Goal: Information Seeking & Learning: Learn about a topic

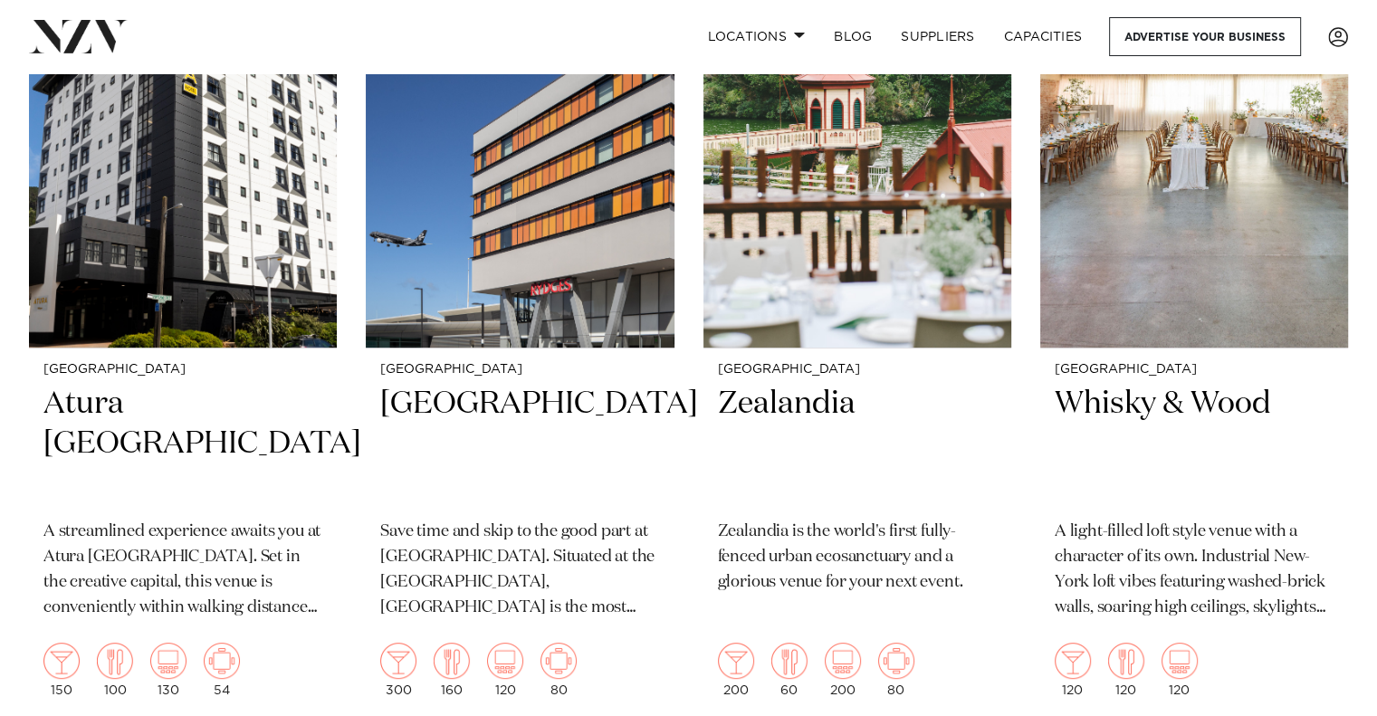
scroll to position [453, 0]
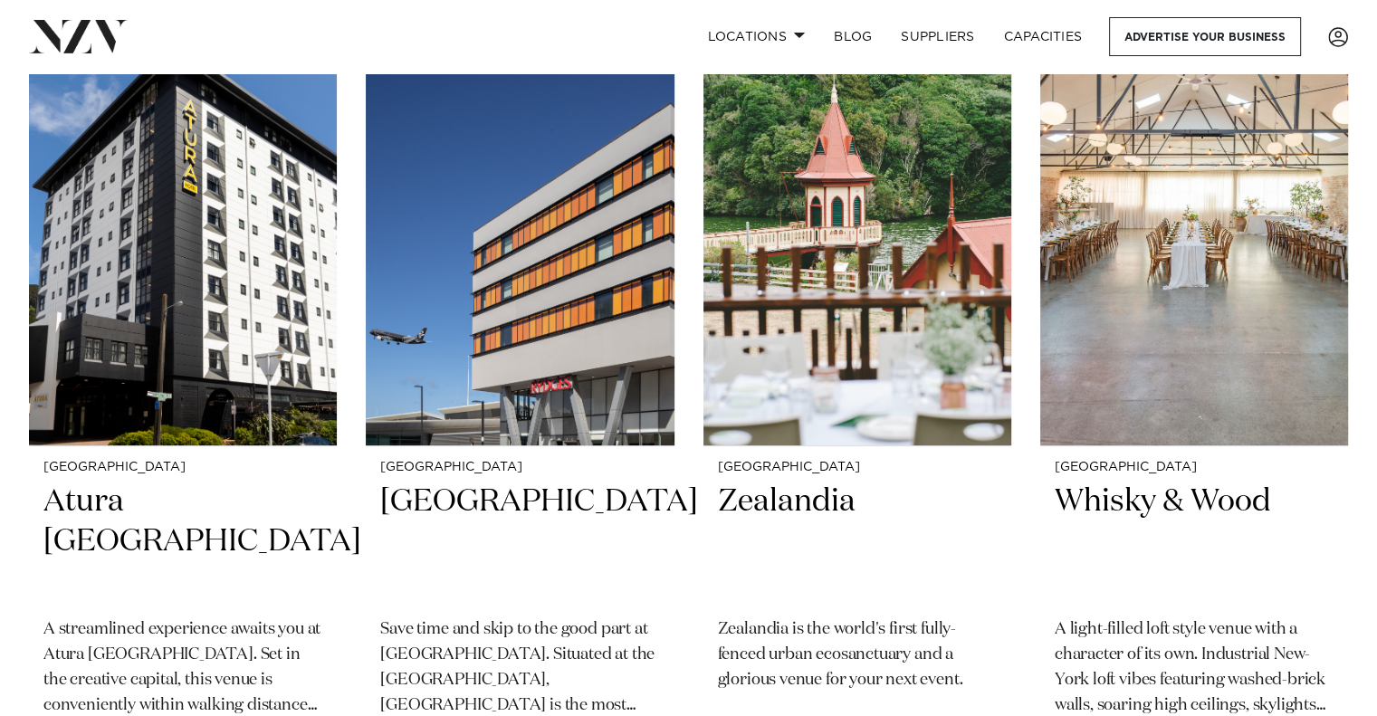
click at [1104, 264] on img at bounding box center [1194, 239] width 308 height 413
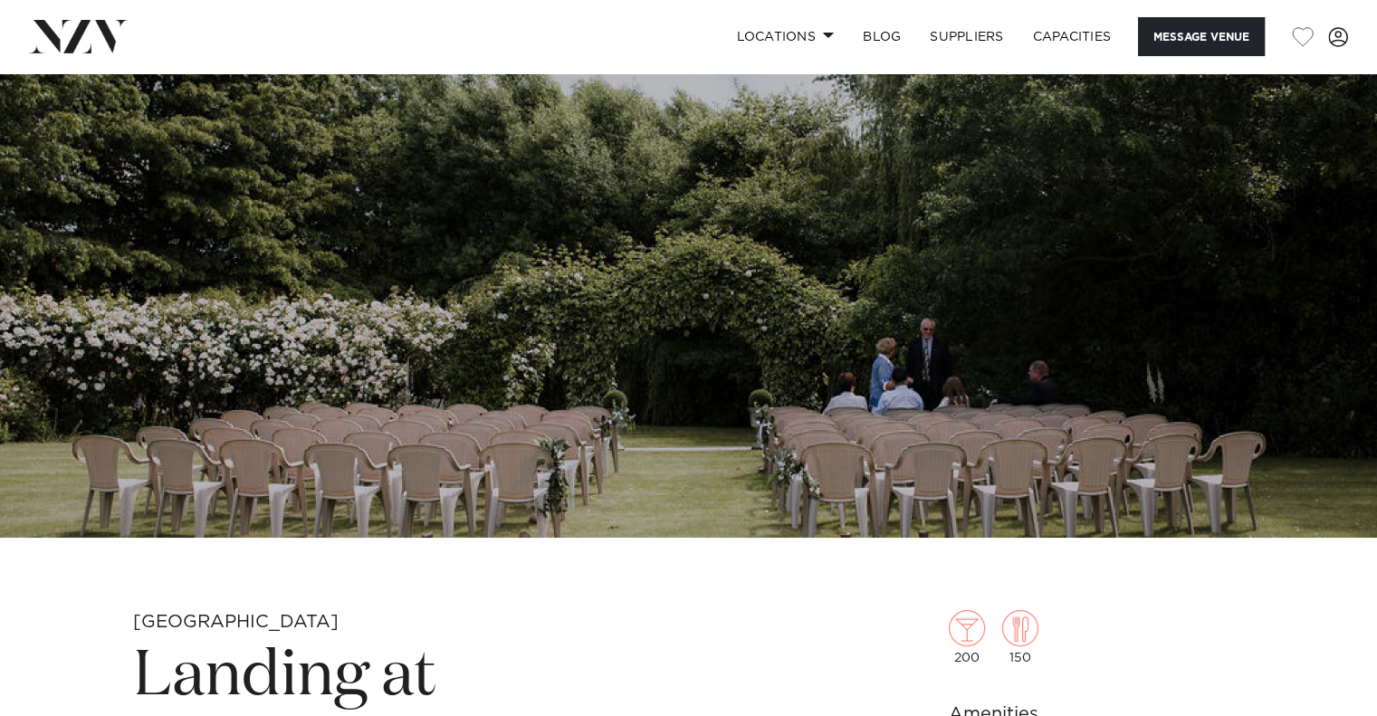
scroll to position [181, 0]
click at [813, 35] on link "Locations" at bounding box center [784, 36] width 127 height 39
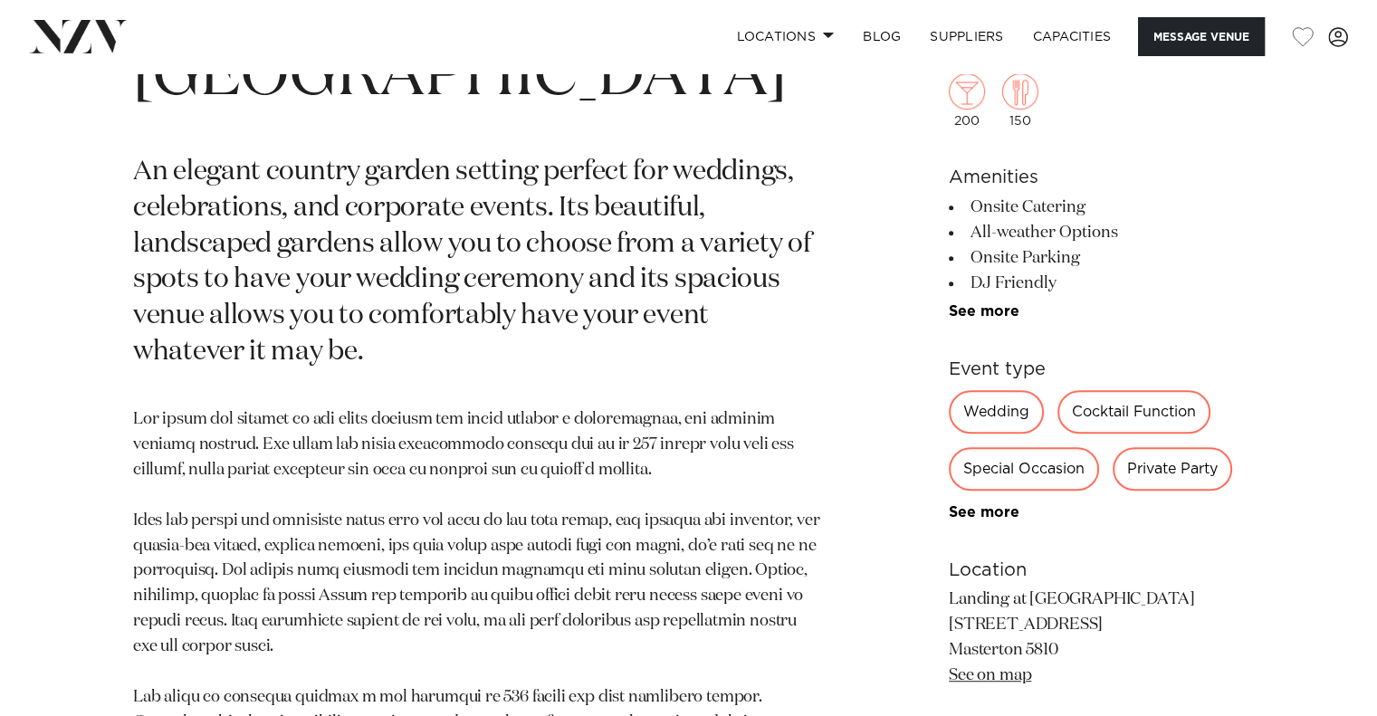
scroll to position [996, 0]
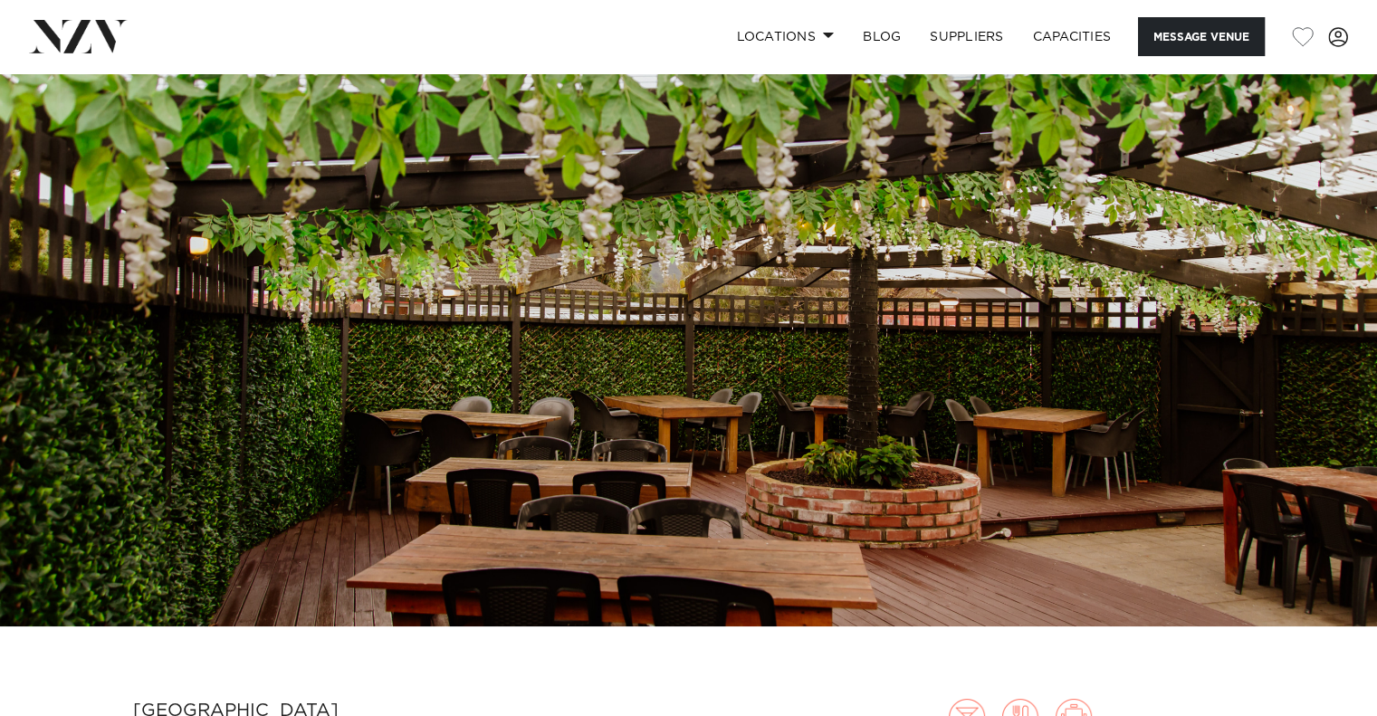
scroll to position [91, 0]
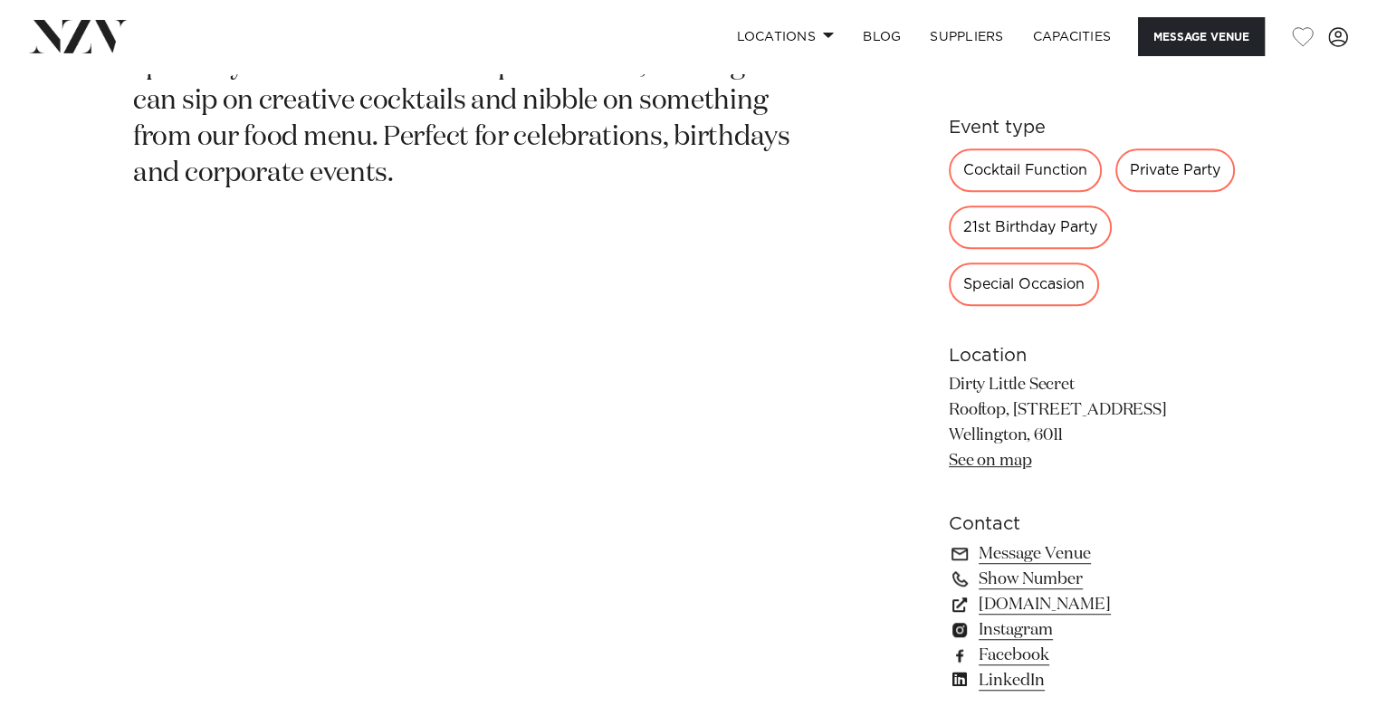
scroll to position [1086, 0]
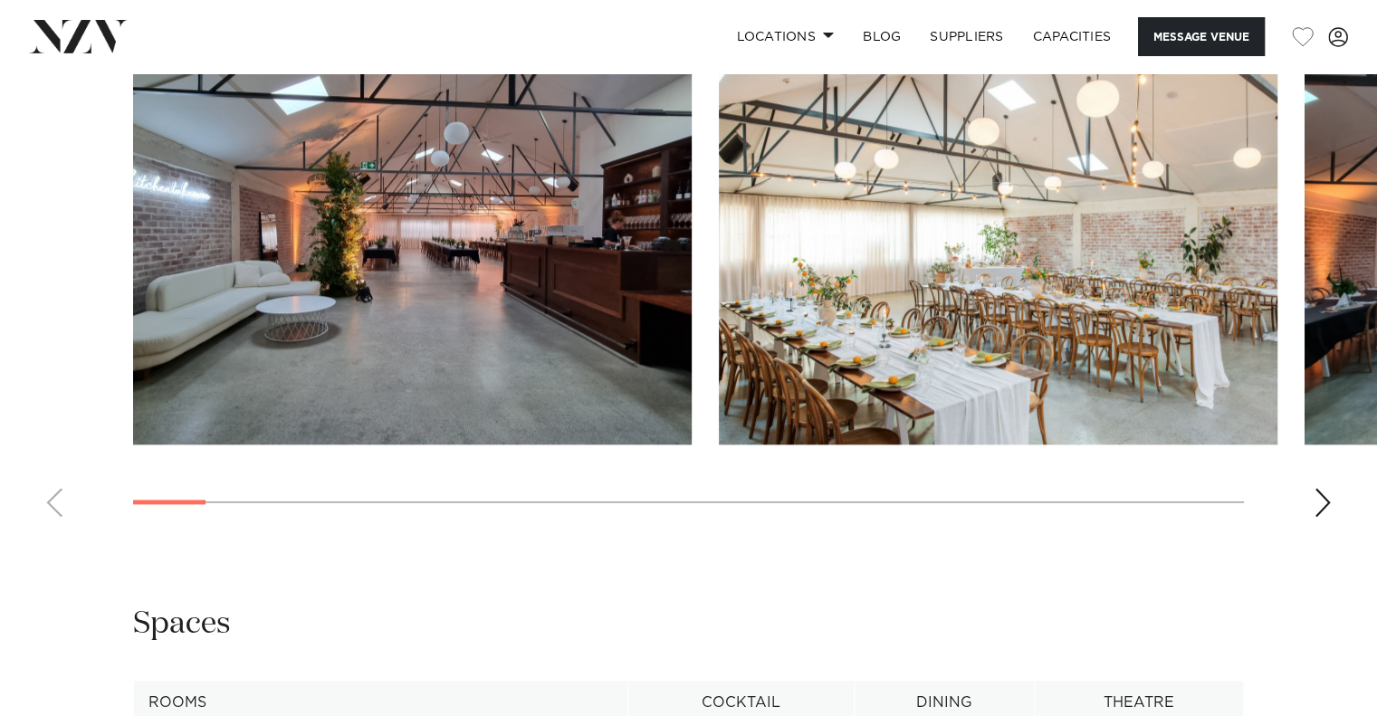
scroll to position [1810, 0]
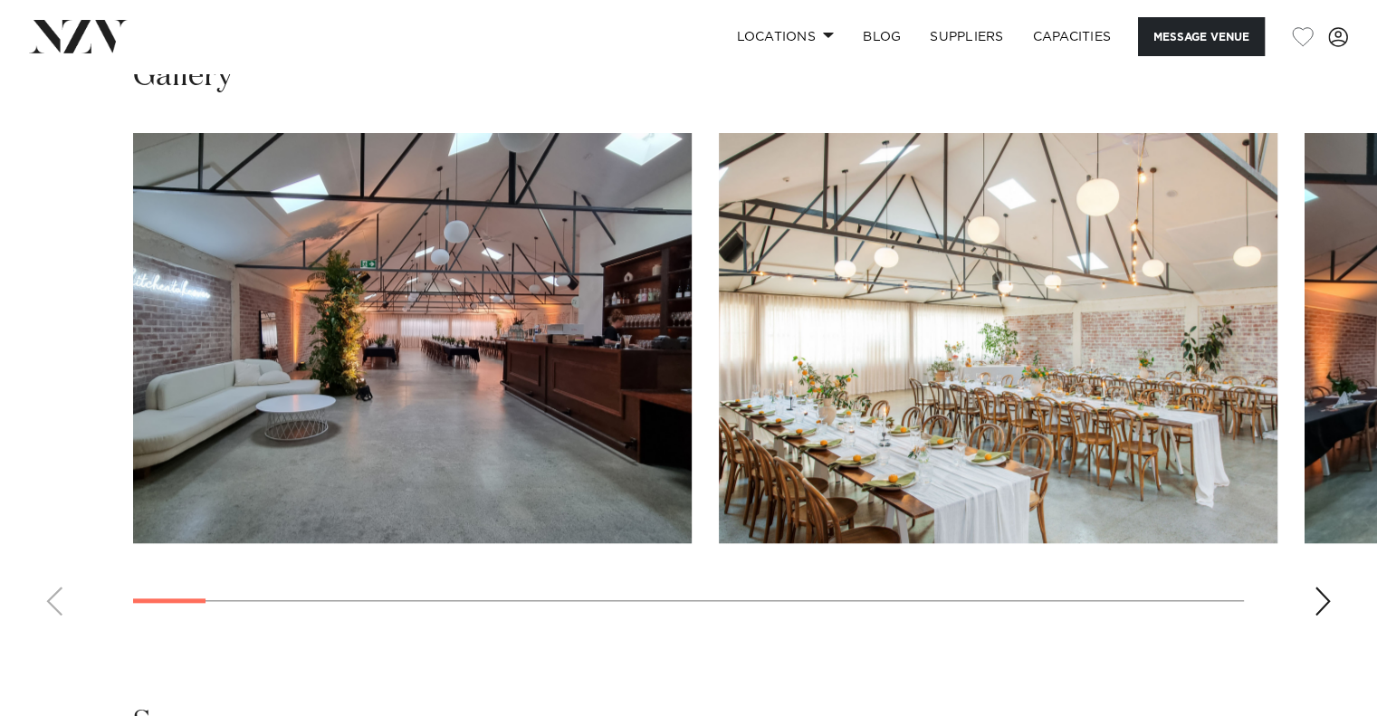
click at [1327, 594] on div "Next slide" at bounding box center [1322, 601] width 18 height 29
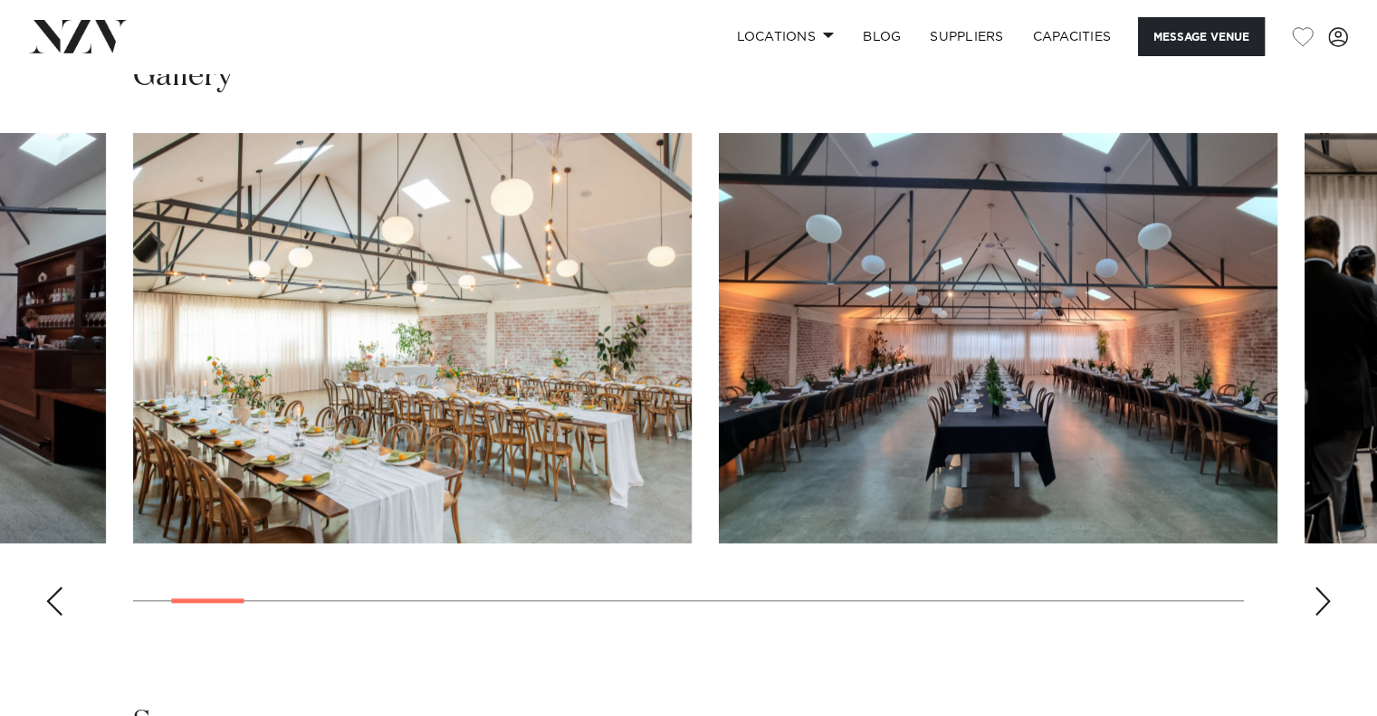
click at [1327, 602] on div "Next slide" at bounding box center [1322, 601] width 18 height 29
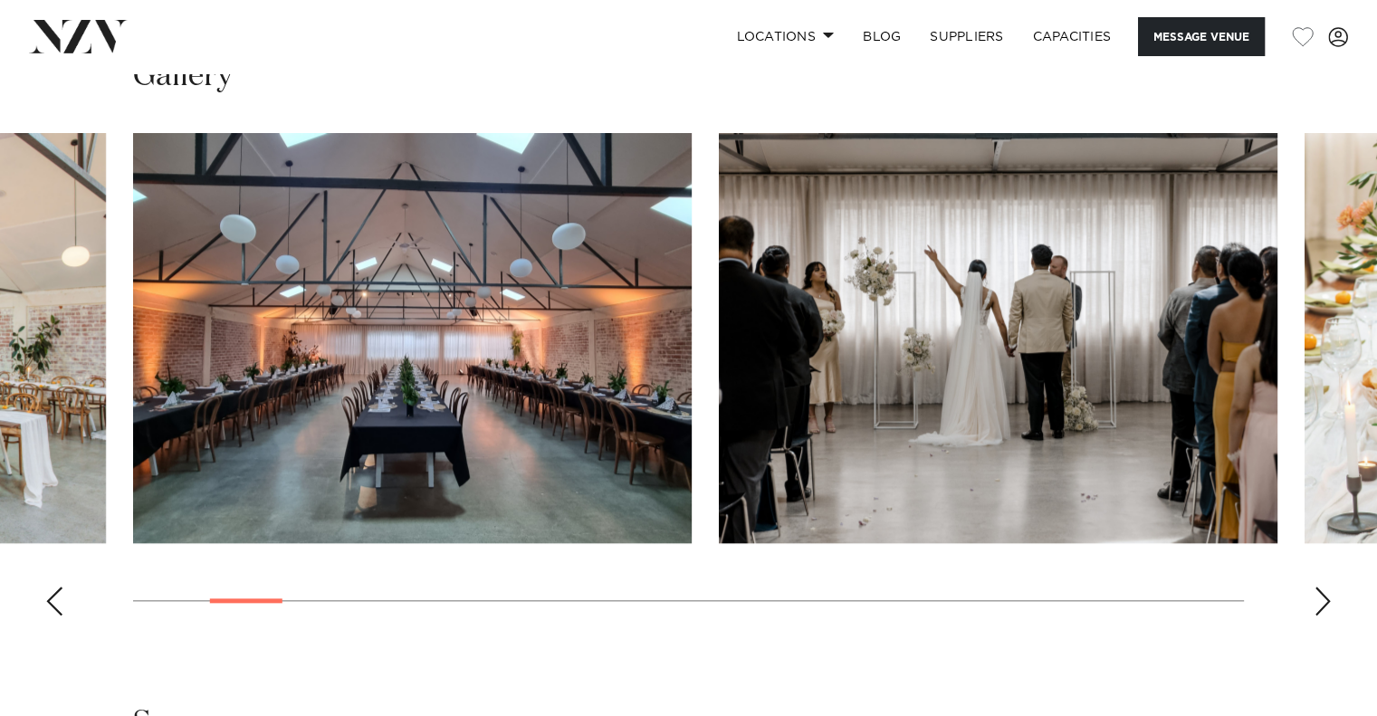
click at [1327, 602] on div "Next slide" at bounding box center [1322, 601] width 18 height 29
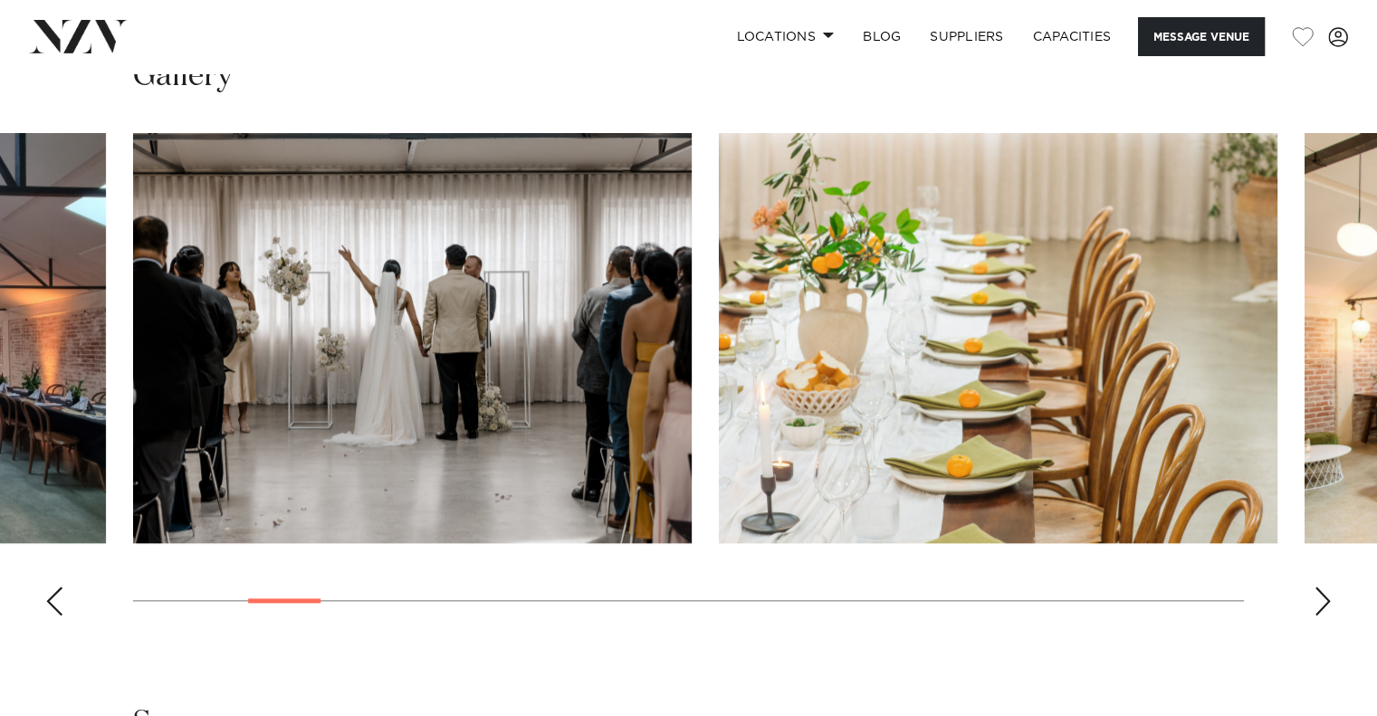
click at [1327, 602] on div "Next slide" at bounding box center [1322, 601] width 18 height 29
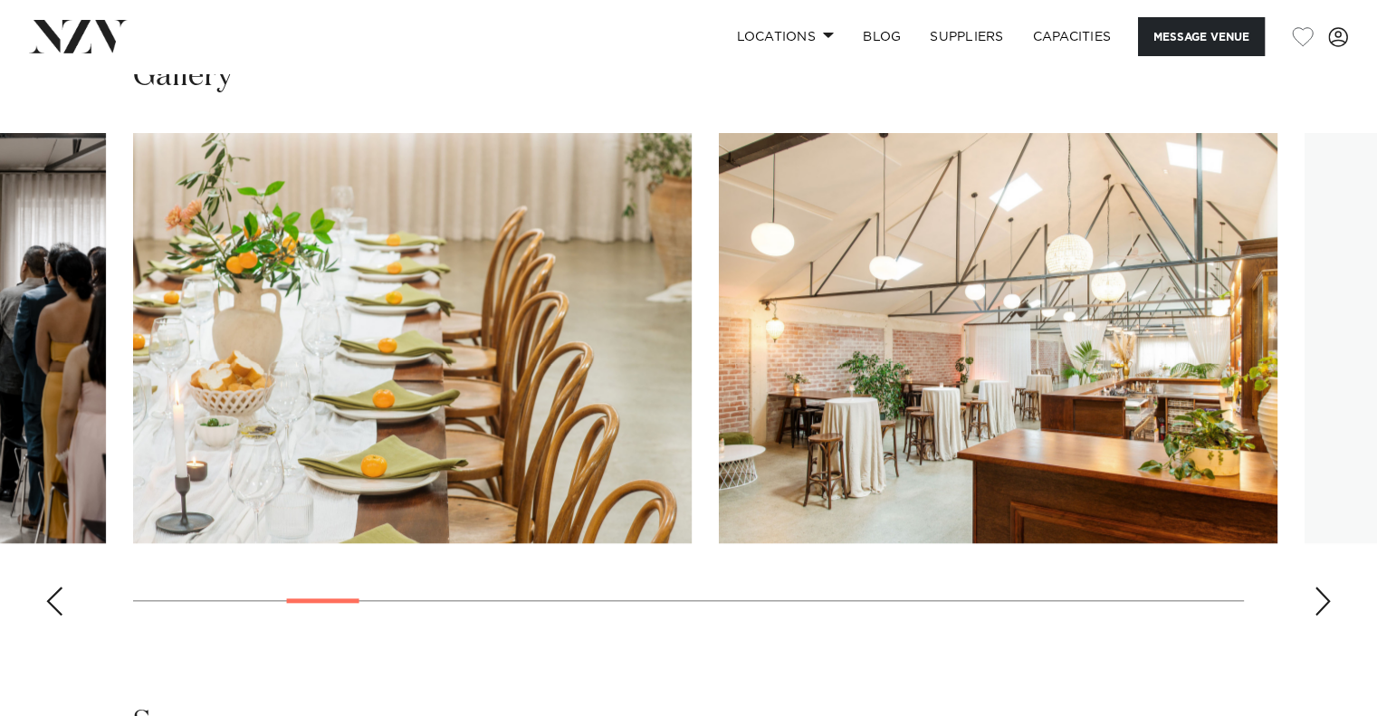
click at [1327, 602] on div "Next slide" at bounding box center [1322, 601] width 18 height 29
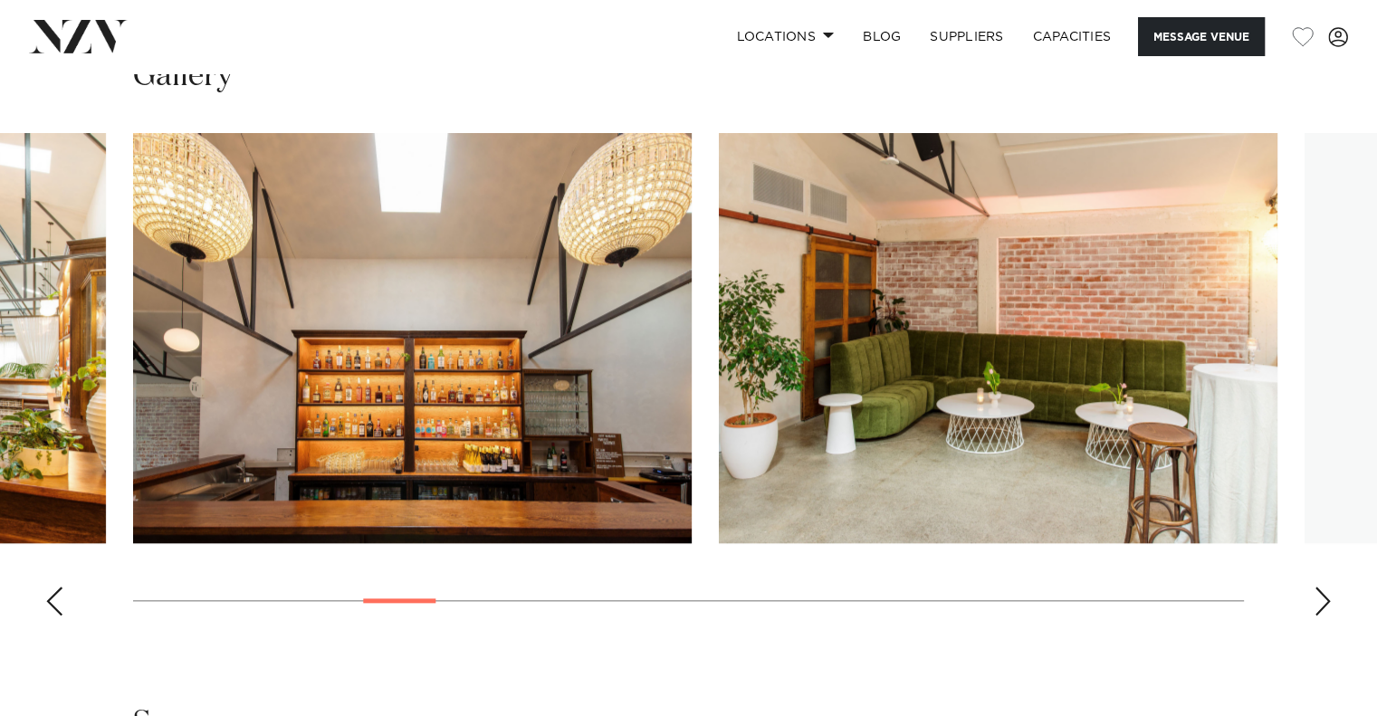
click at [1327, 602] on div "Next slide" at bounding box center [1322, 601] width 18 height 29
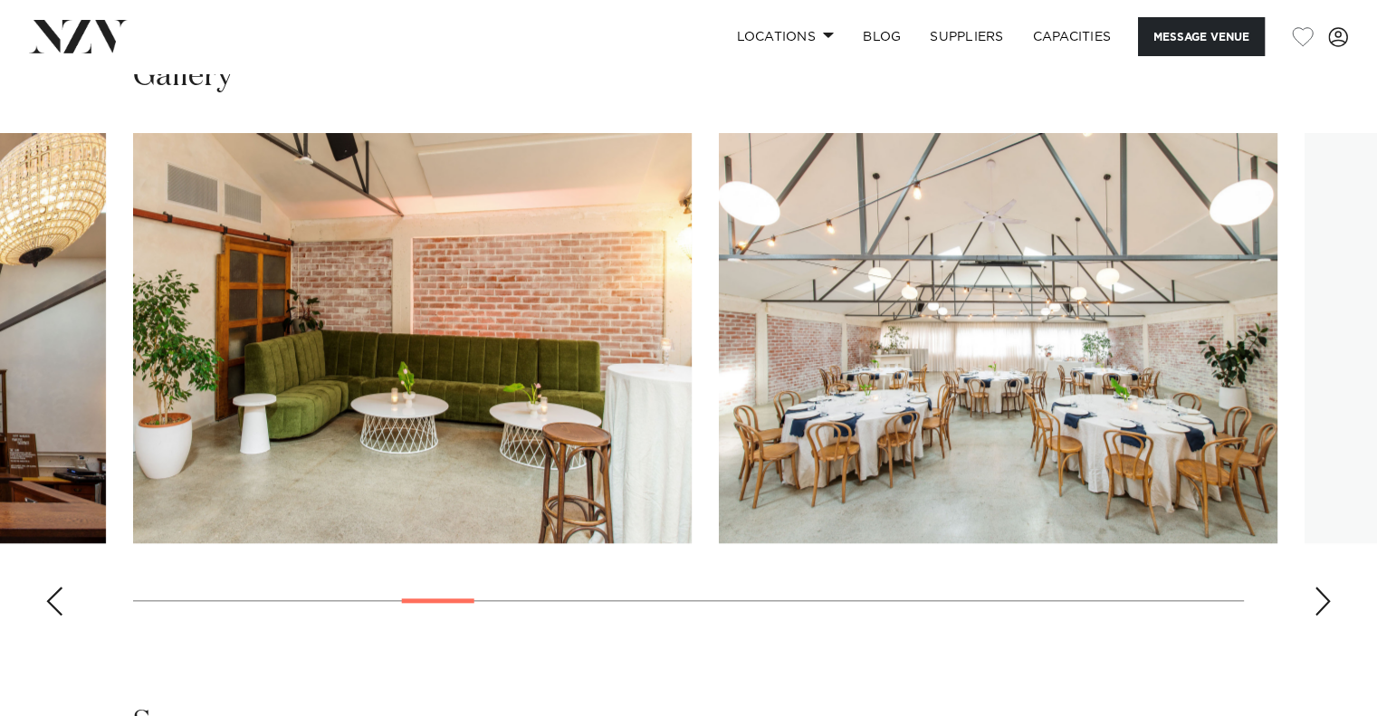
click at [1327, 602] on div "Next slide" at bounding box center [1322, 601] width 18 height 29
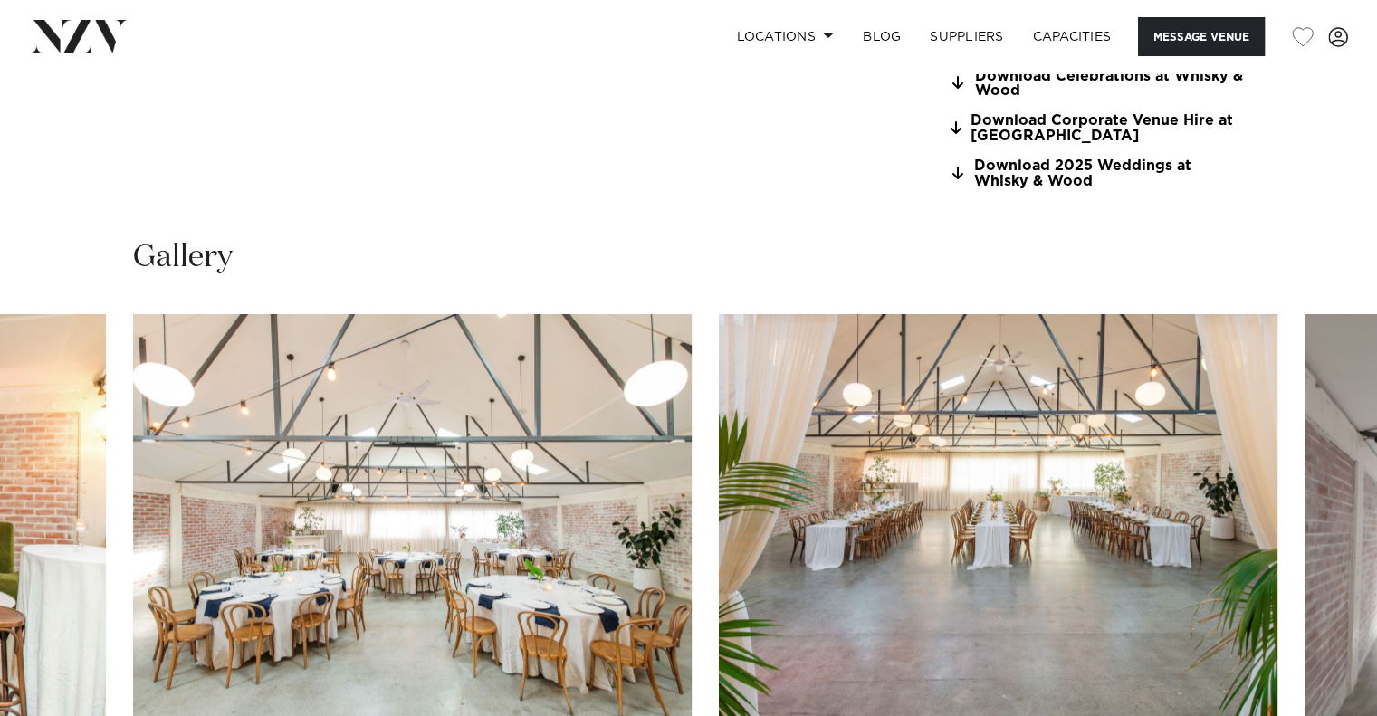
scroll to position [1086, 0]
